Goal: Check status: Check status

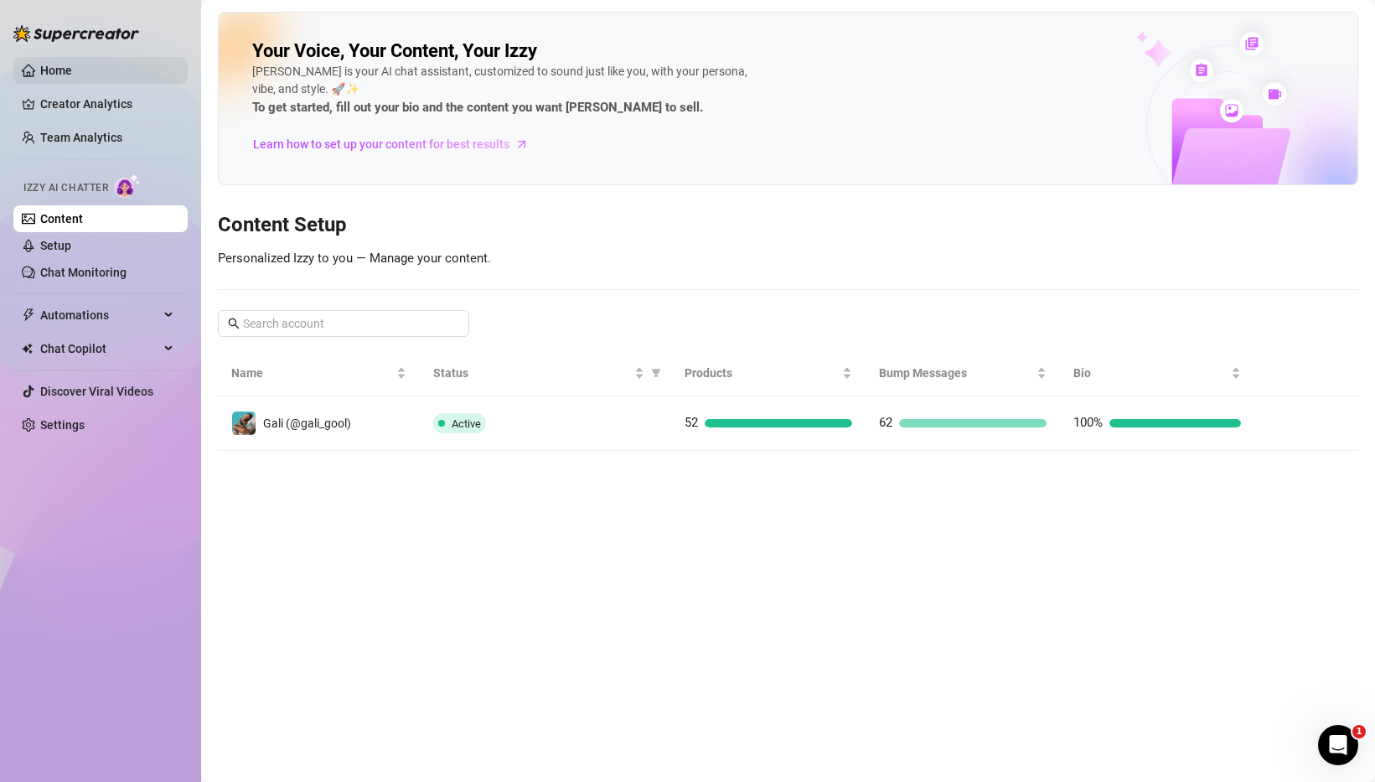
click at [72, 77] on link "Home" at bounding box center [56, 70] width 32 height 13
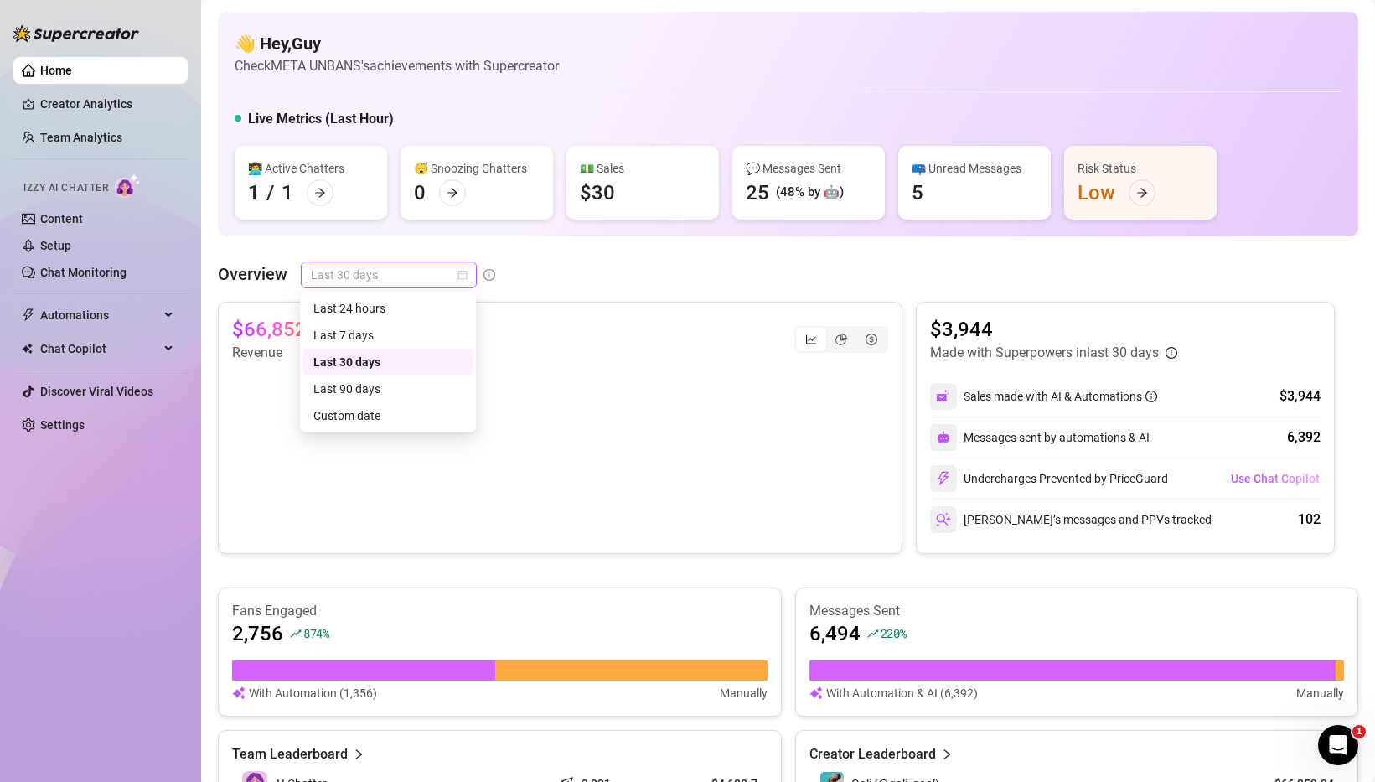
click at [411, 283] on span "Last 30 days" at bounding box center [389, 274] width 156 height 25
click at [389, 414] on div "Custom date" at bounding box center [387, 416] width 149 height 18
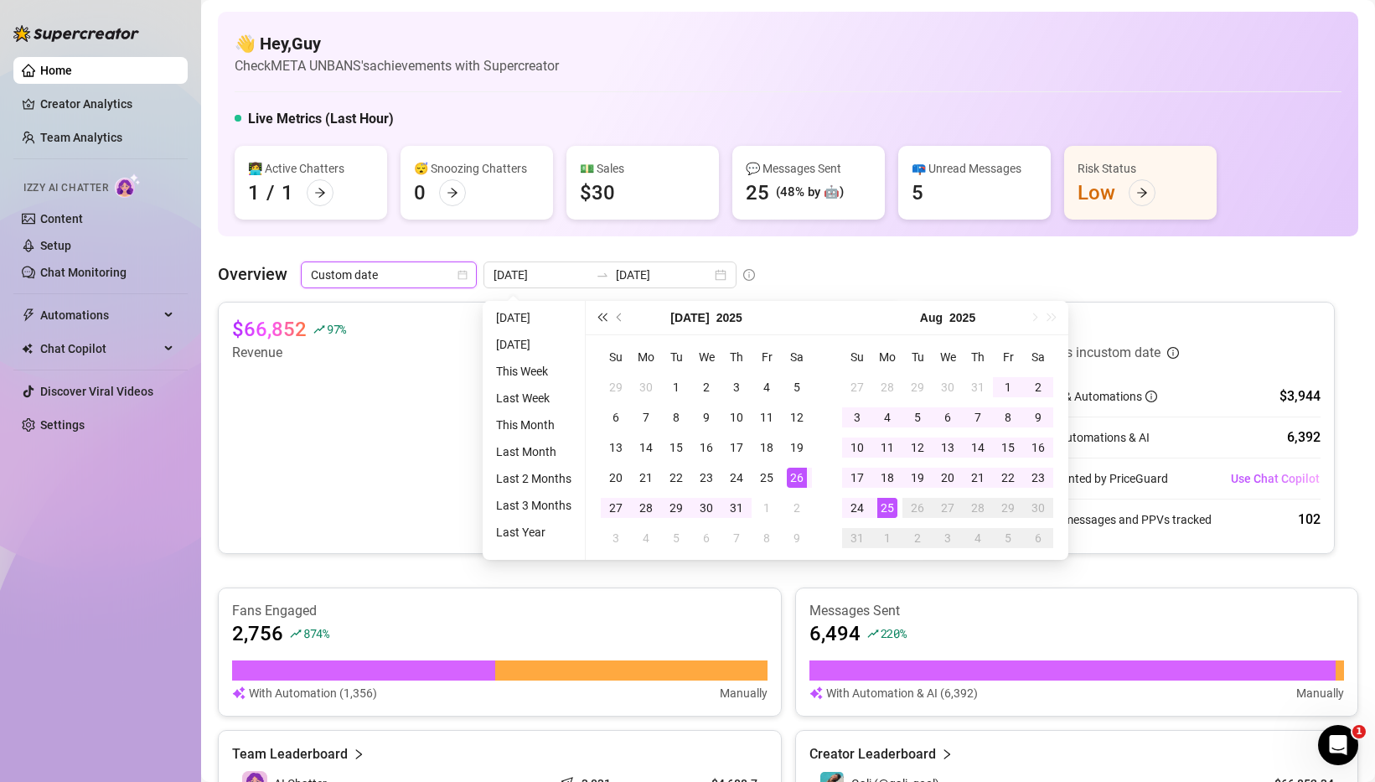
click at [602, 319] on span "Last year (Control + left)" at bounding box center [602, 317] width 8 height 8
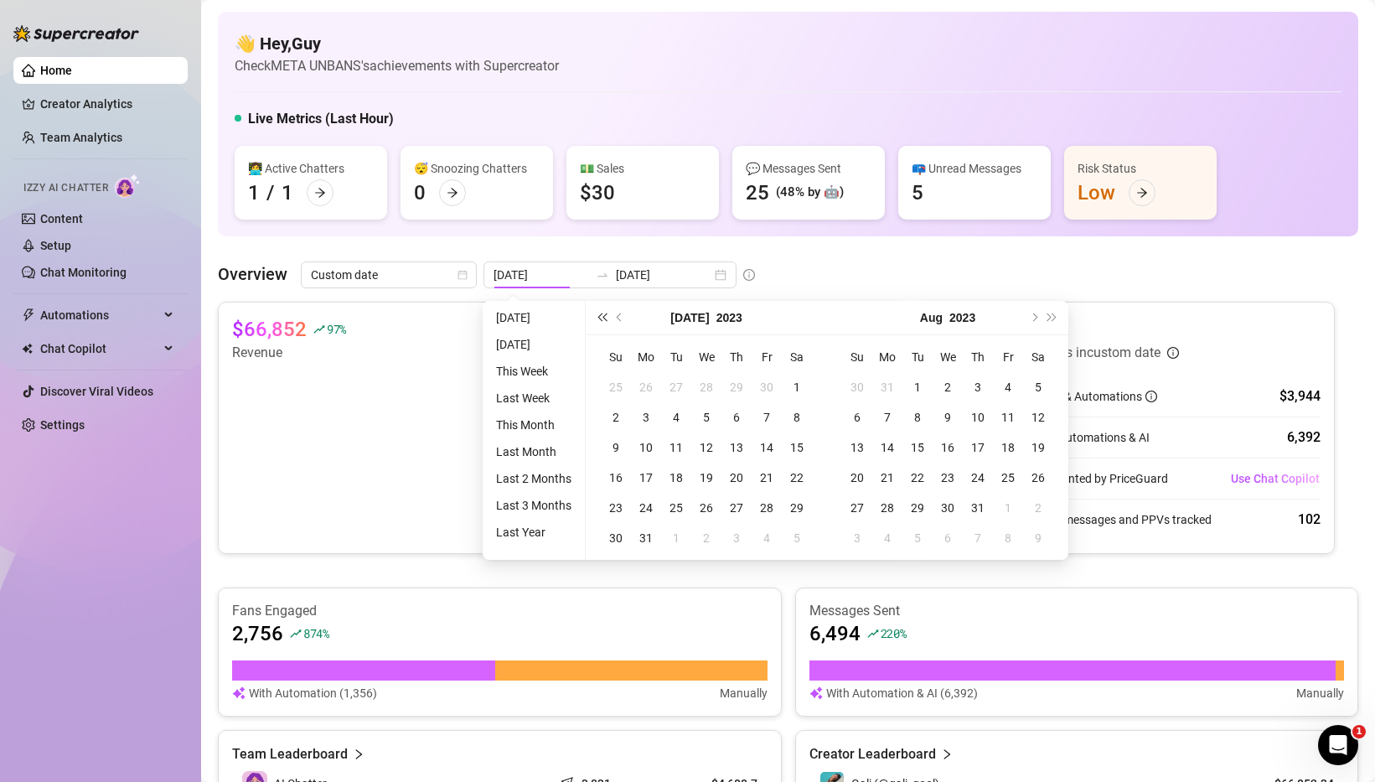
click at [602, 319] on span "Last year (Control + left)" at bounding box center [602, 317] width 8 height 8
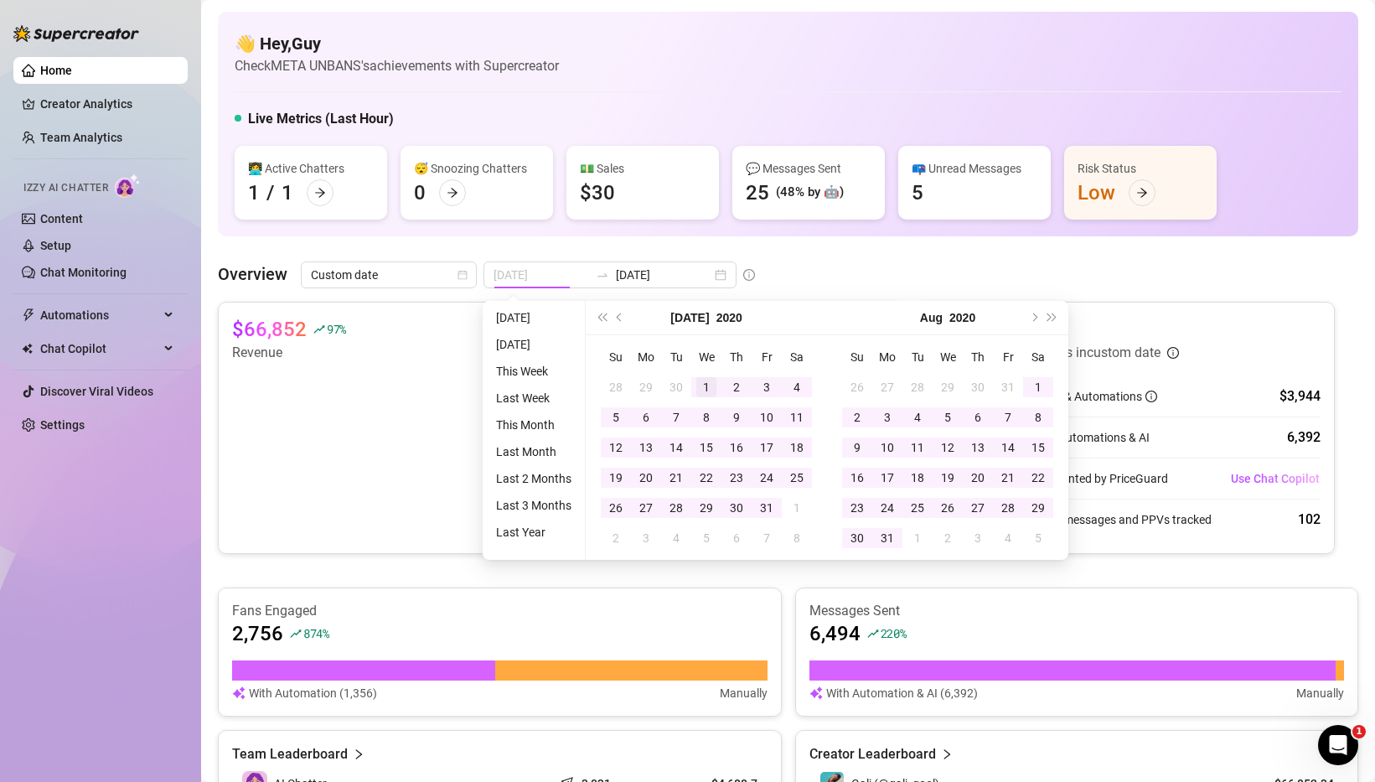
type input "[DATE]"
click at [714, 382] on div "1" at bounding box center [707, 387] width 20 height 20
click at [1049, 315] on span "Next year (Control + right)" at bounding box center [1053, 317] width 8 height 8
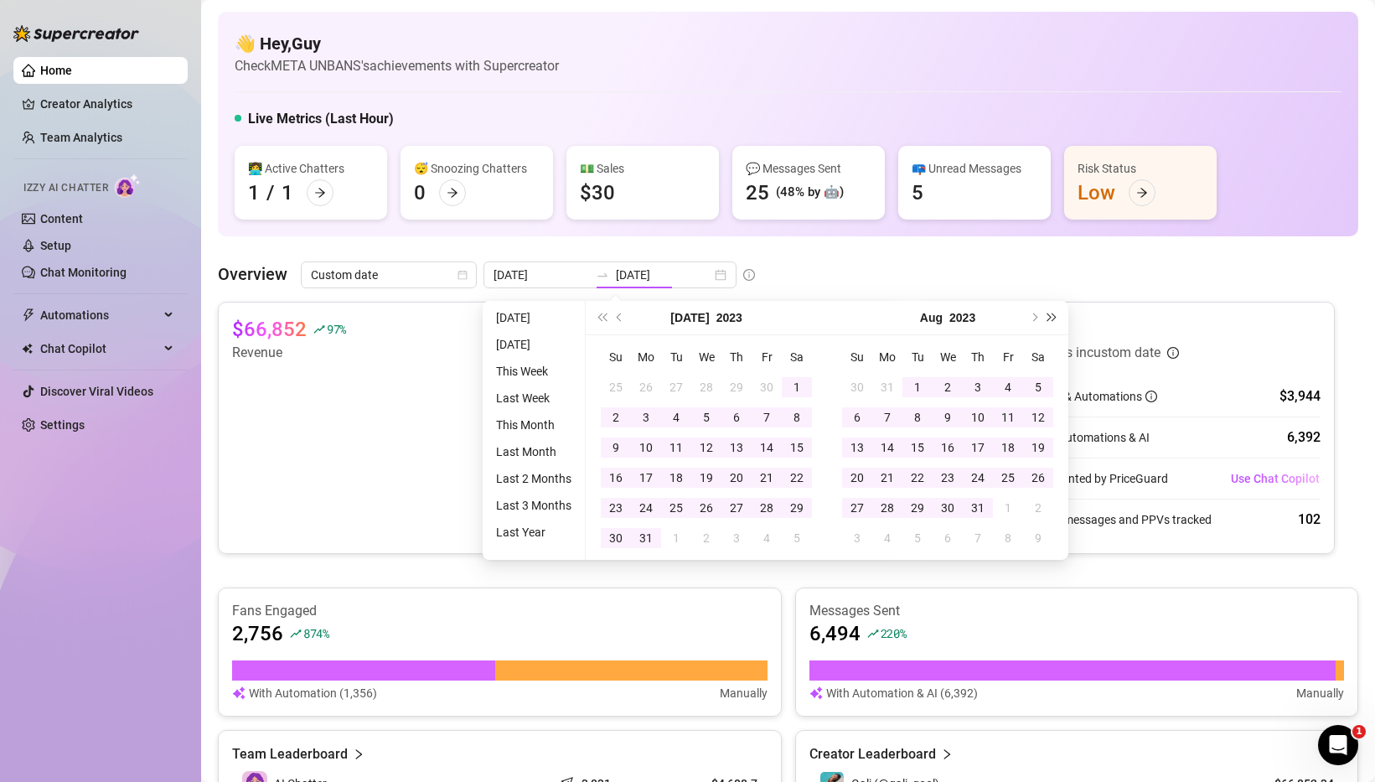
click at [1049, 315] on span "Next year (Control + right)" at bounding box center [1053, 317] width 8 height 8
type input "[DATE]"
click at [891, 505] on div "25" at bounding box center [888, 508] width 20 height 20
